Goal: Information Seeking & Learning: Compare options

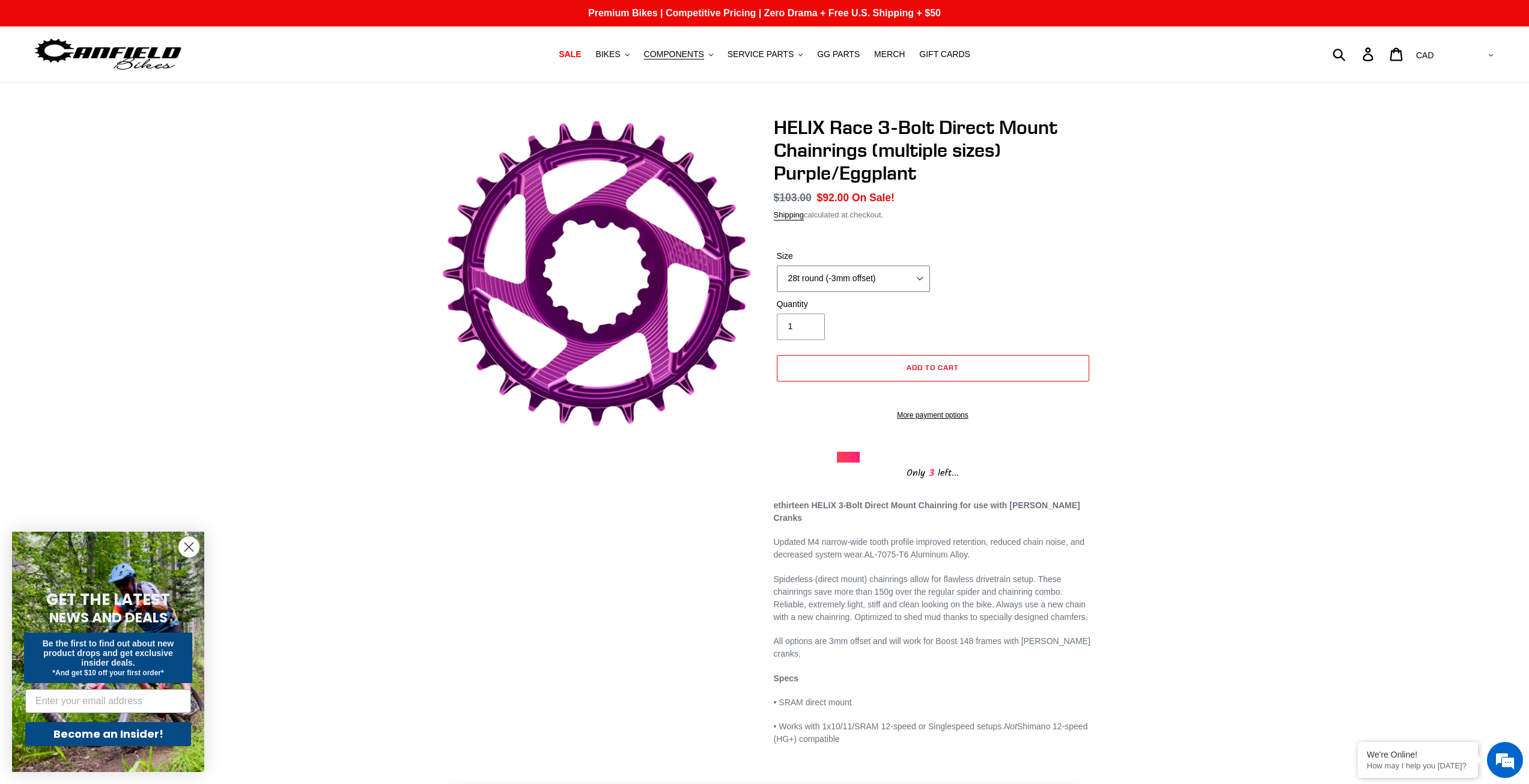
click at [898, 274] on select "28t round (-3mm offset) 30t round (-3mm offset) 32t round (-3mm offset) 34t rou…" at bounding box center [853, 279] width 153 height 27
click at [777, 266] on select "28t round (-3mm offset) 30t round (-3mm offset) 32t round (-3mm offset) 34t rou…" at bounding box center [853, 279] width 153 height 27
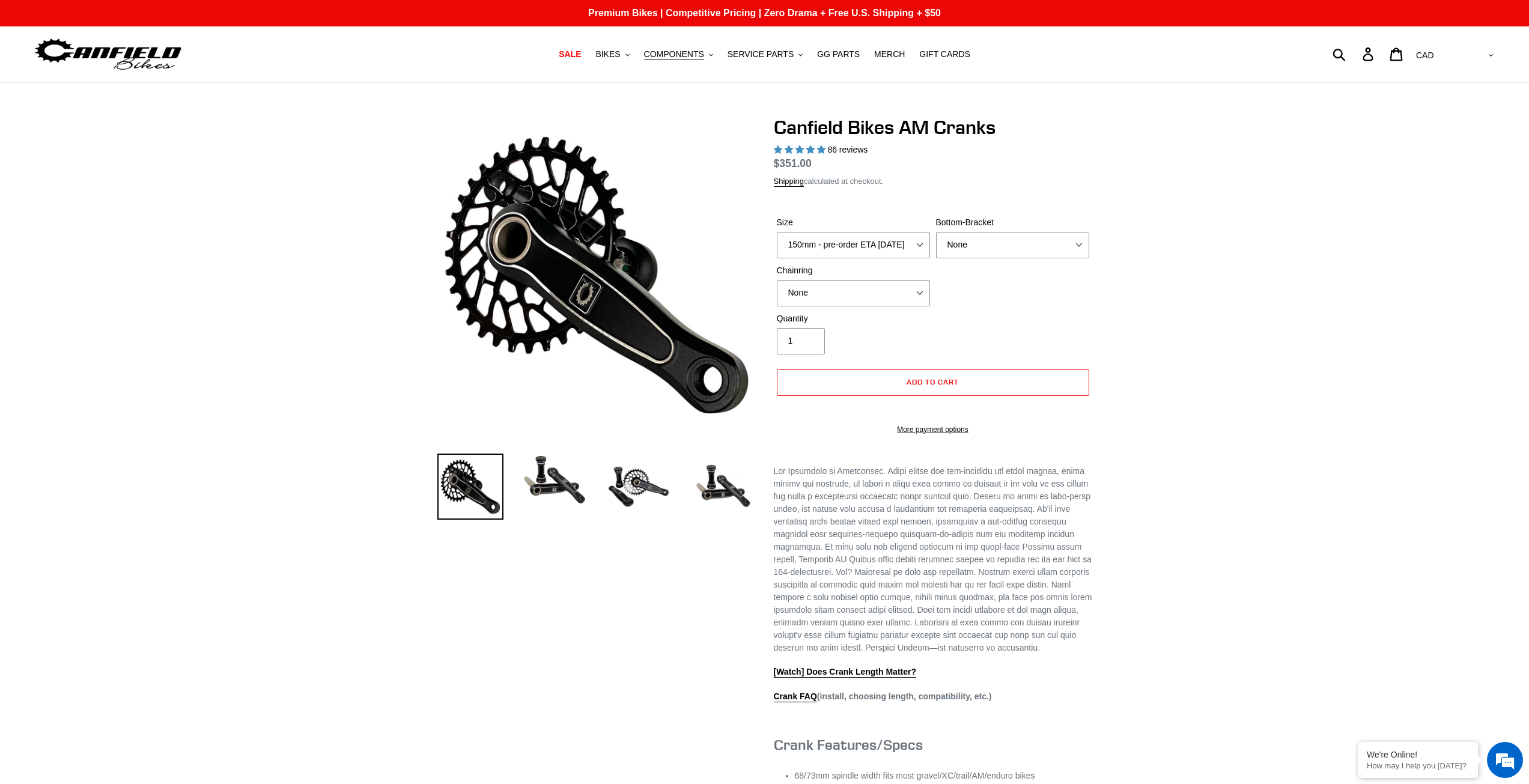
select select "highest-rating"
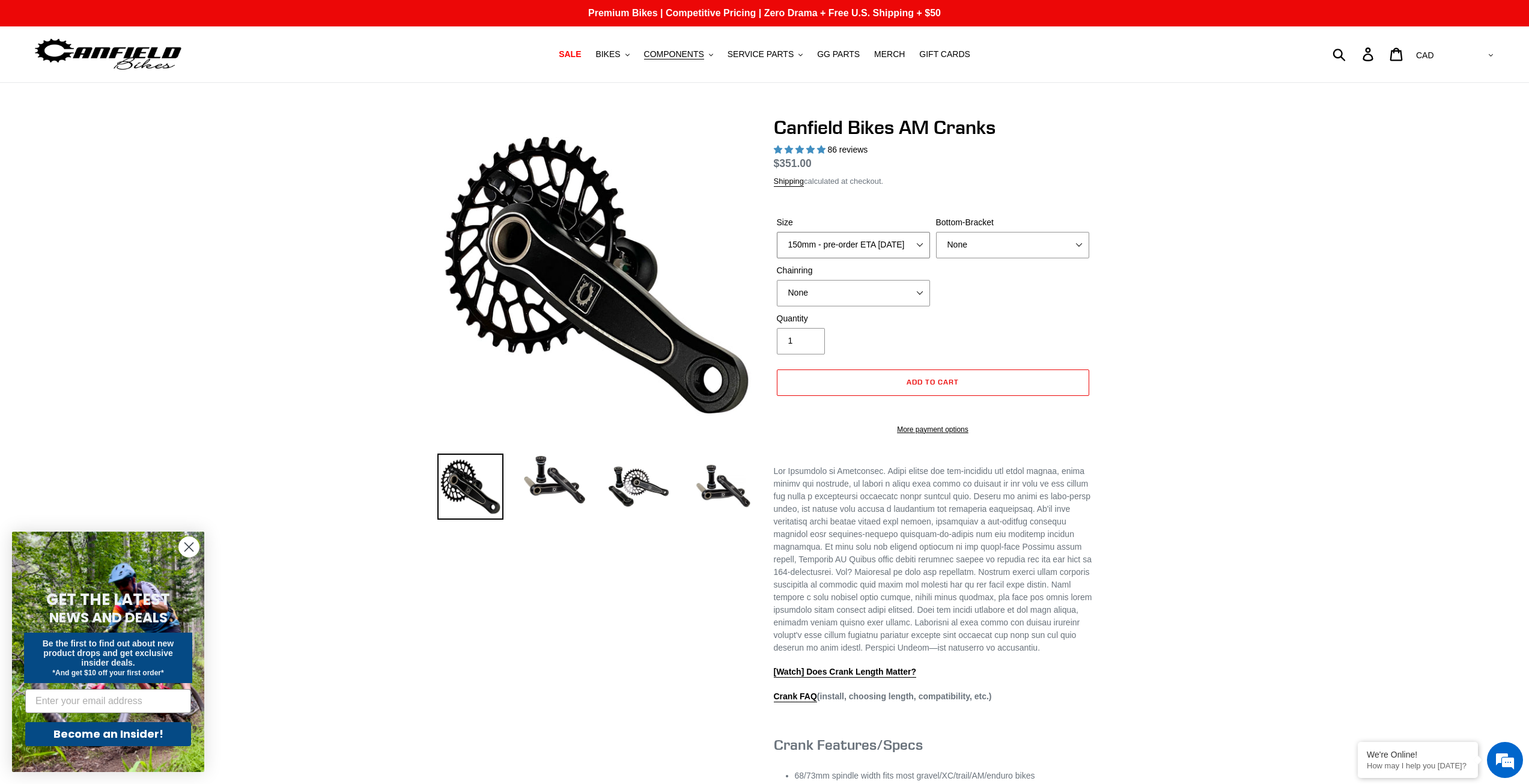
click at [885, 252] on select "150mm - pre-order ETA 9/30/25 155mm - pre-order ETA 9/30/25 160mm - pre-order E…" at bounding box center [853, 245] width 153 height 27
select select "155mm - pre-order ETA 9/30/25"
click at [777, 232] on select "150mm - pre-order ETA 9/30/25 155mm - pre-order ETA 9/30/25 160mm - pre-order E…" at bounding box center [853, 245] width 153 height 27
click at [988, 251] on select "None BSA Threaded 68/73mm Press Fit PF92" at bounding box center [1012, 245] width 153 height 27
select select "BSA Threaded 68/73mm"
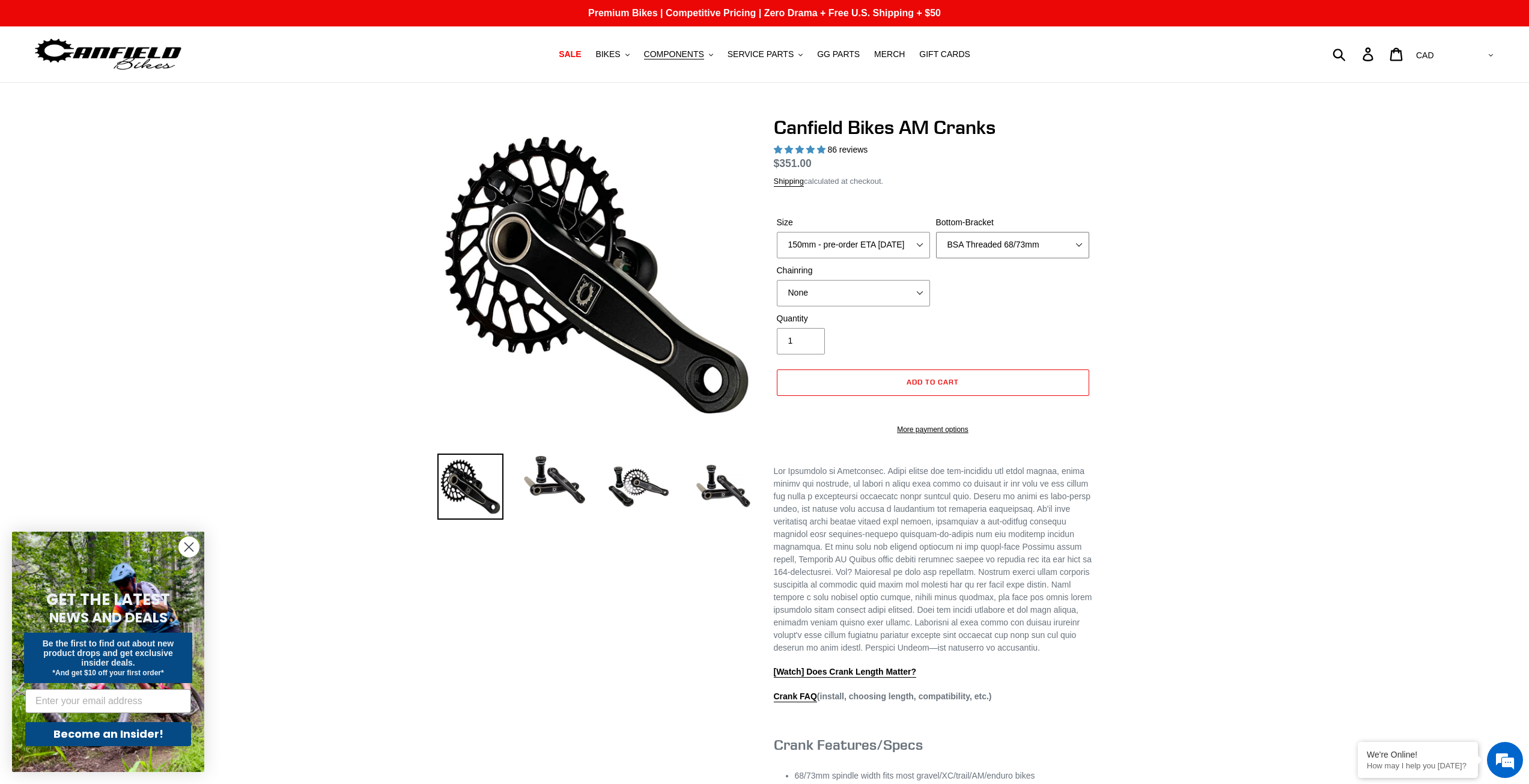
click at [936, 232] on select "None BSA Threaded 68/73mm Press Fit PF92" at bounding box center [1012, 245] width 153 height 27
click at [888, 295] on select "None 30t Round (Boost 148) 30t Oval (Boost 148) 32t Round (Boost 148) 32t Oval …" at bounding box center [853, 293] width 153 height 27
click at [777, 280] on select "None 30t Round (Boost 148) 30t Oval (Boost 148) 32t Round (Boost 148) 32t Oval …" at bounding box center [853, 293] width 153 height 27
click at [865, 287] on select "None 30t Round (Boost 148) 30t Oval (Boost 148) 32t Round (Boost 148) 32t Oval …" at bounding box center [853, 293] width 153 height 27
select select "30t Oval (Boost 148)"
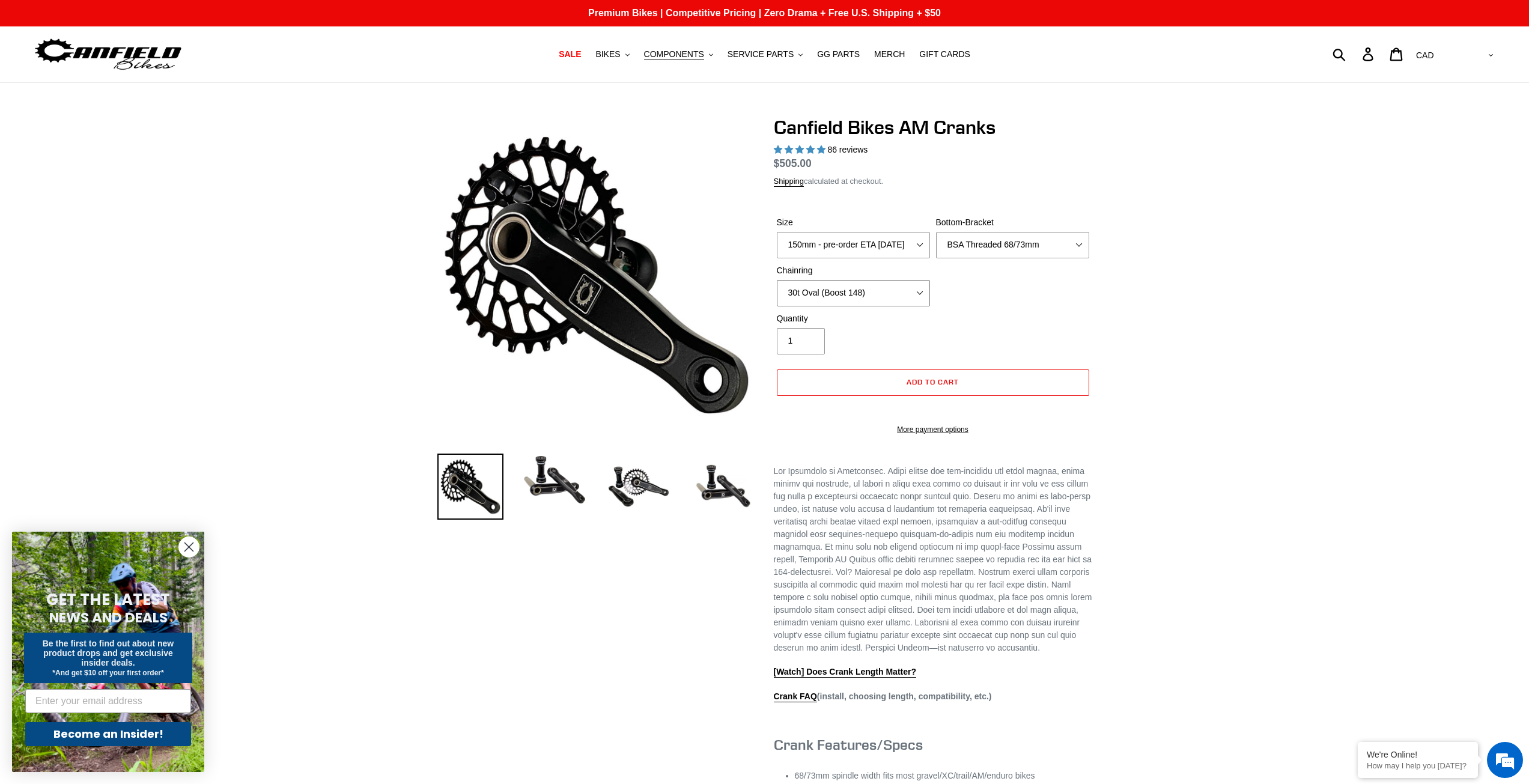
click at [777, 280] on select "None 30t Round (Boost 148) 30t Oval (Boost 148) 32t Round (Boost 148) 32t Oval …" at bounding box center [853, 293] width 153 height 27
click at [1250, 329] on div "Previous slide" at bounding box center [764, 573] width 1529 height 915
click at [675, 53] on span "COMPONENTS" at bounding box center [673, 54] width 60 height 10
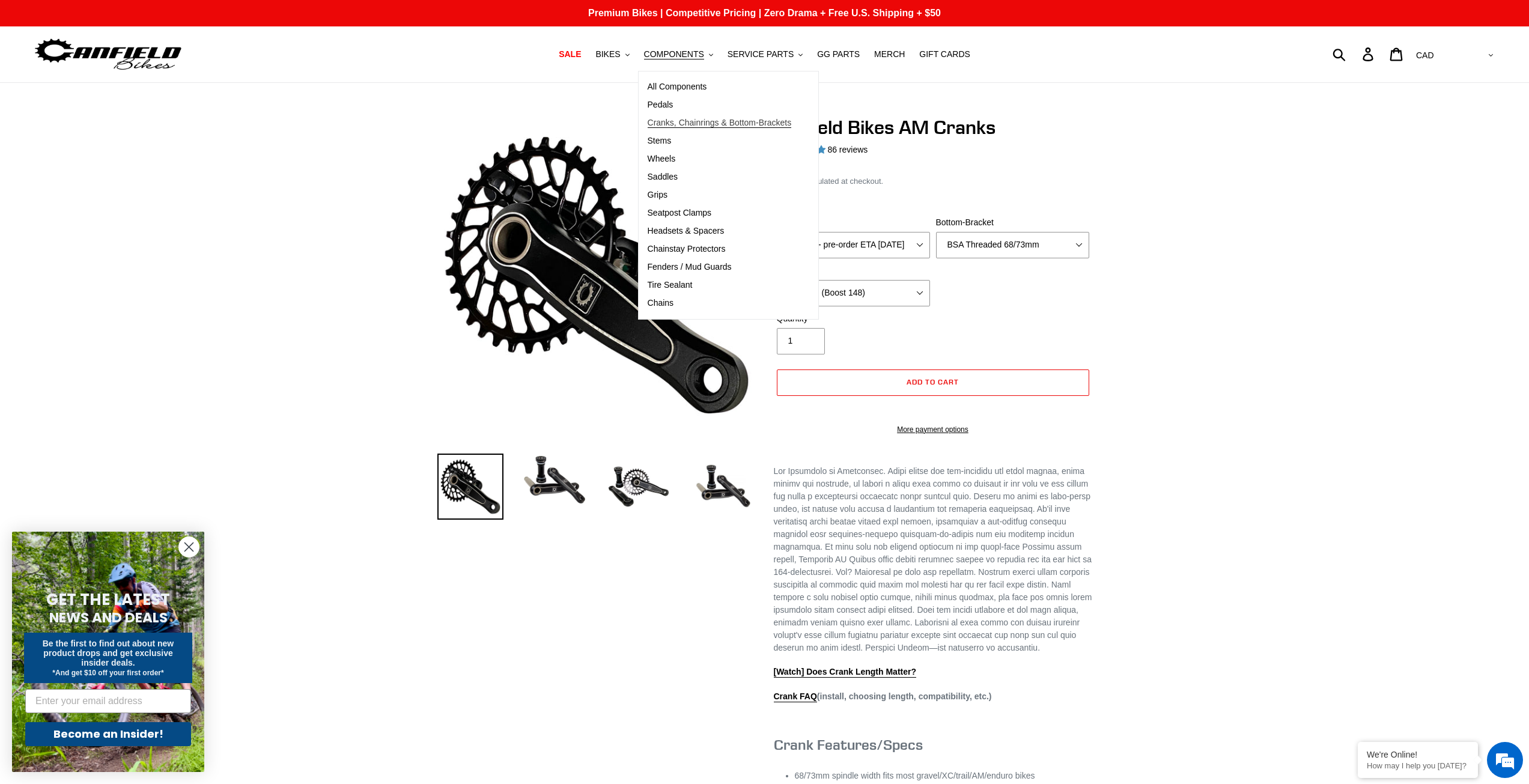
click at [680, 123] on span "Cranks, Chainrings & Bottom-Brackets" at bounding box center [720, 122] width 144 height 10
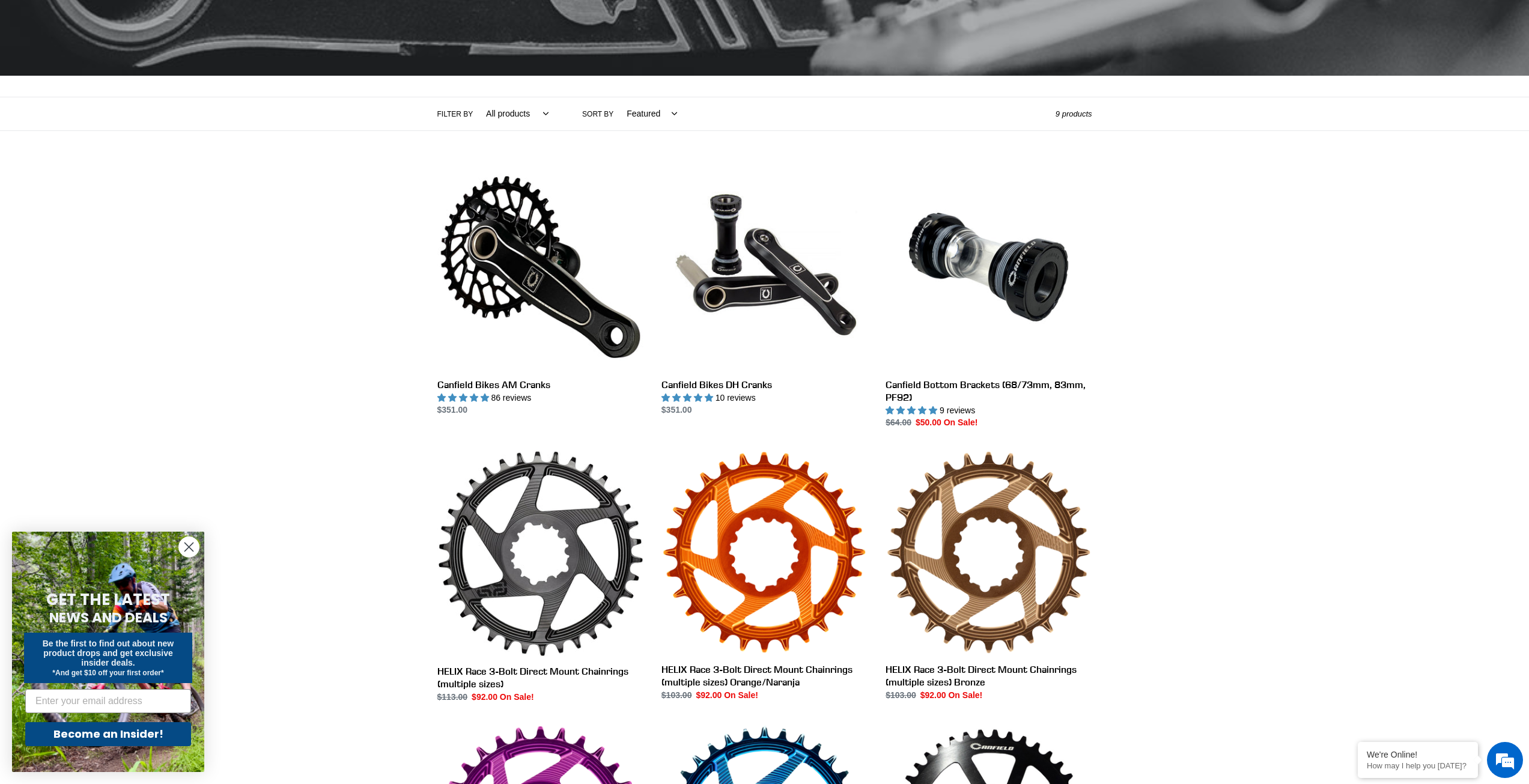
scroll to position [184, 0]
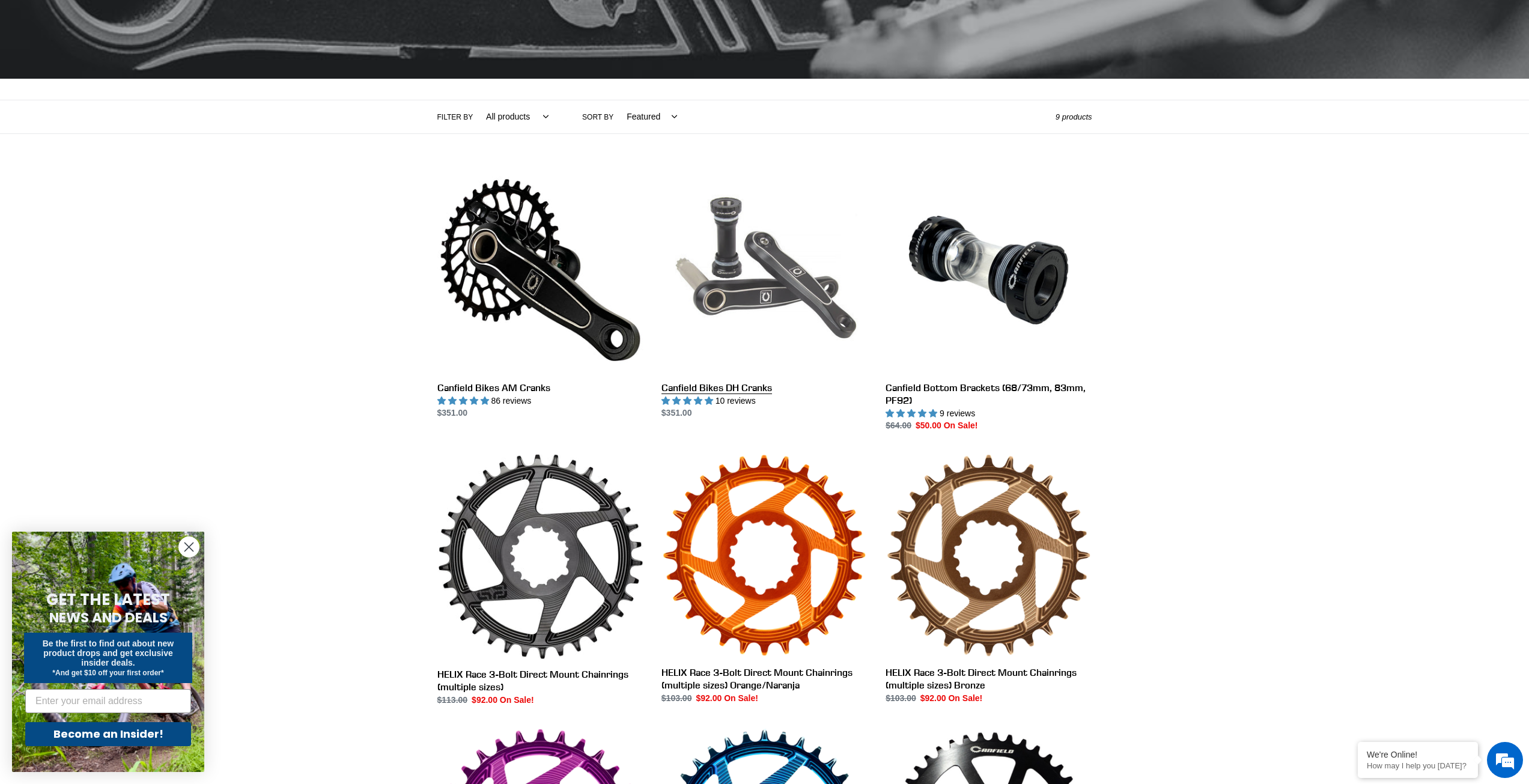
click at [723, 388] on link "Canfield Bikes DH Cranks" at bounding box center [764, 293] width 206 height 252
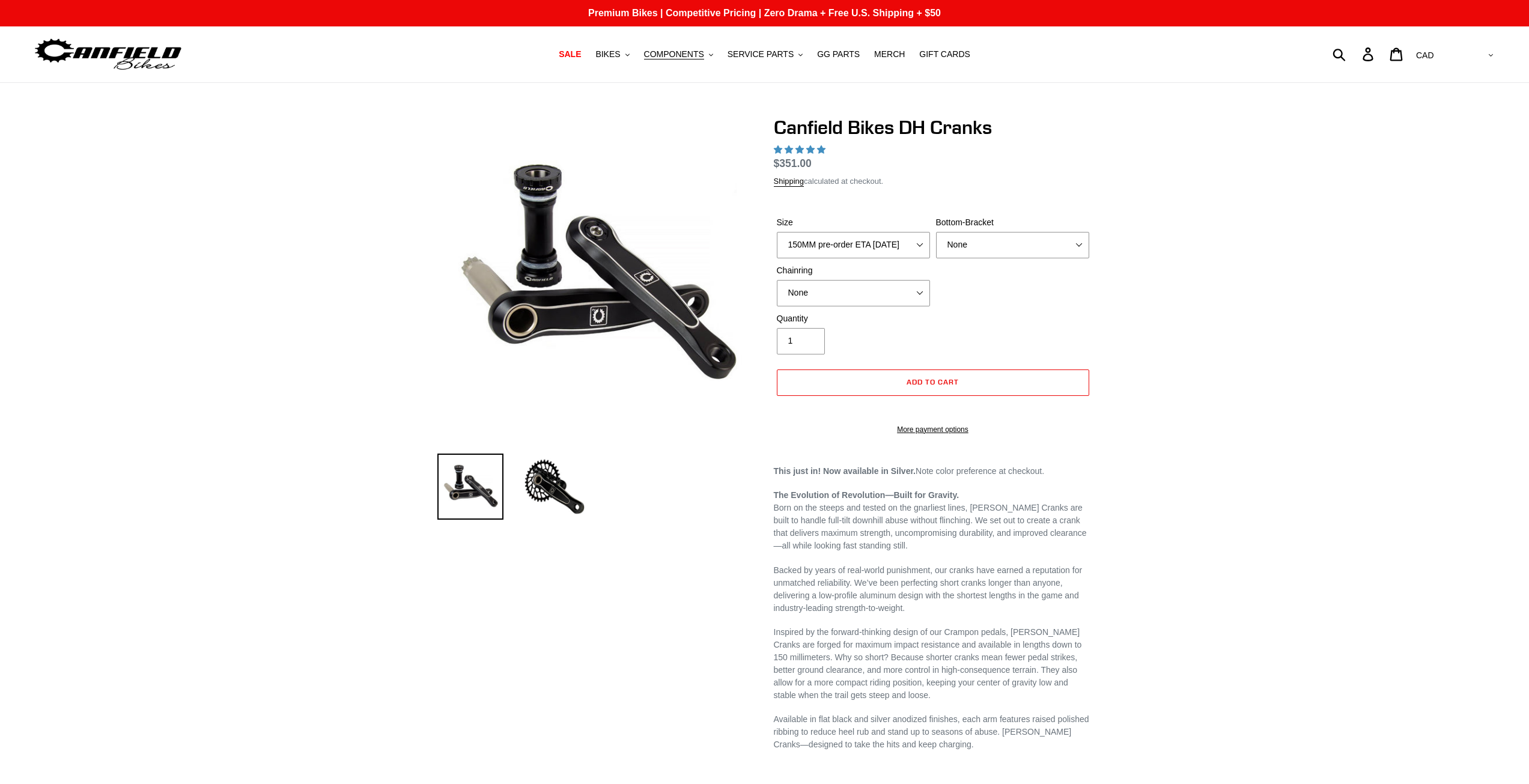
select select "highest-rating"
click at [871, 249] on select "150MM pre-order ETA [DATE] 155MM pre-order ETA [DATE] 160MM 165MM" at bounding box center [853, 245] width 153 height 27
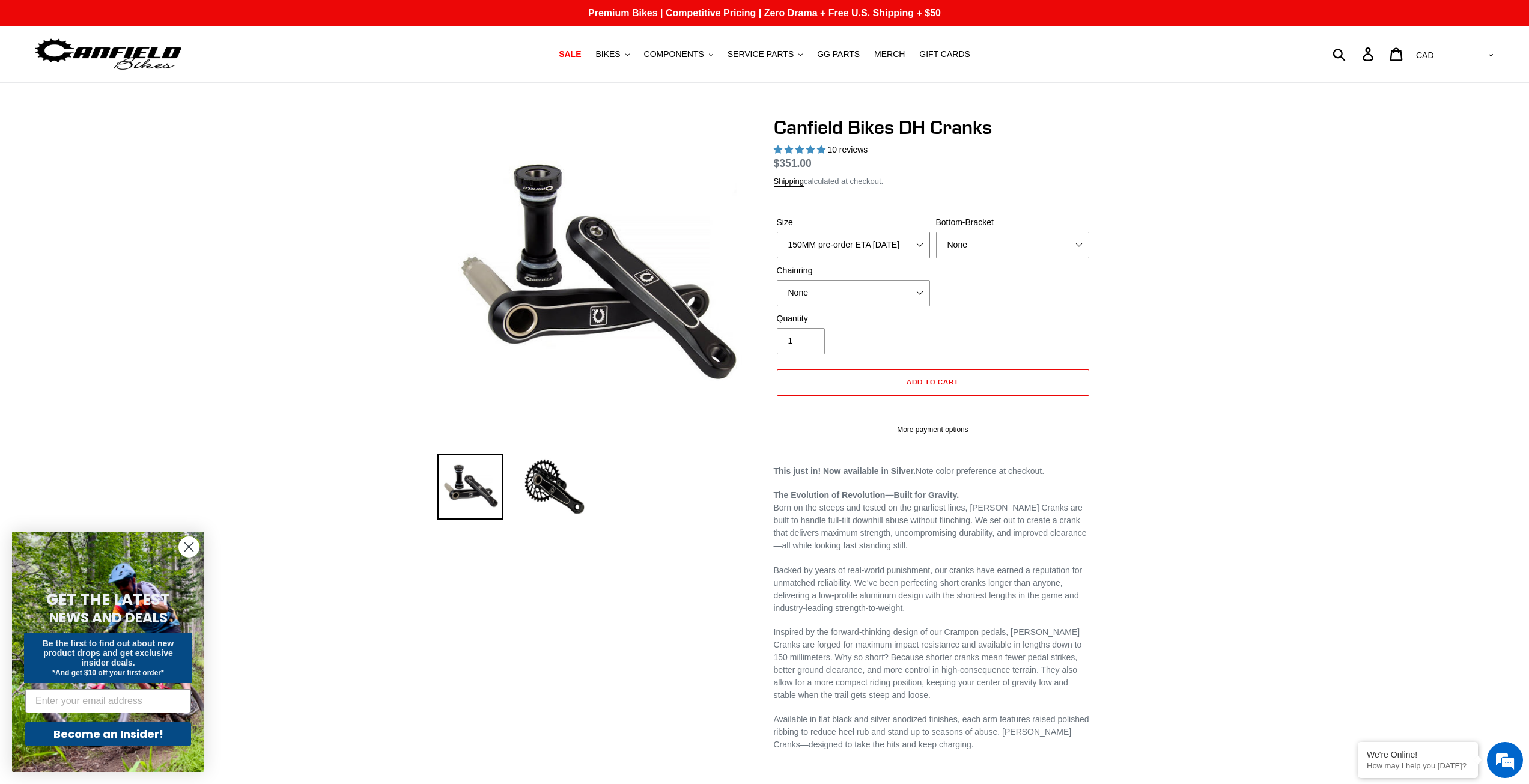
select select "155MM pre-order ETA [DATE]"
click at [777, 232] on select "150MM pre-order ETA [DATE] 155MM pre-order ETA [DATE] 160MM 165MM" at bounding box center [853, 245] width 153 height 27
click at [978, 252] on select "None BSA Threaded 83mm" at bounding box center [1012, 245] width 153 height 27
drag, startPoint x: 978, startPoint y: 252, endPoint x: 970, endPoint y: 252, distance: 8.0
click at [978, 252] on select "None BSA Threaded 83mm" at bounding box center [1012, 245] width 153 height 27
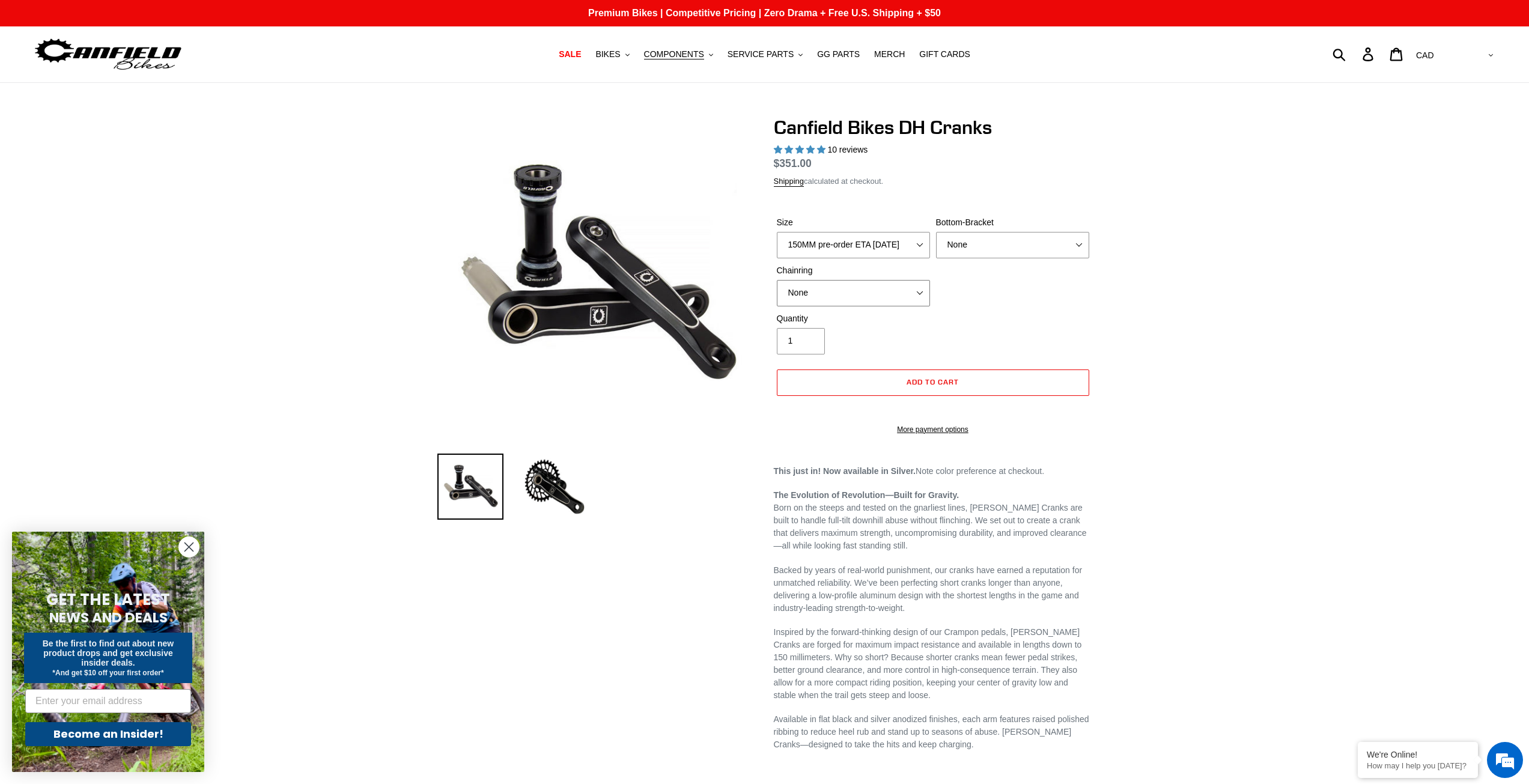
click at [861, 290] on select "None 34t Round" at bounding box center [853, 293] width 153 height 27
